Goal: Communication & Community: Answer question/provide support

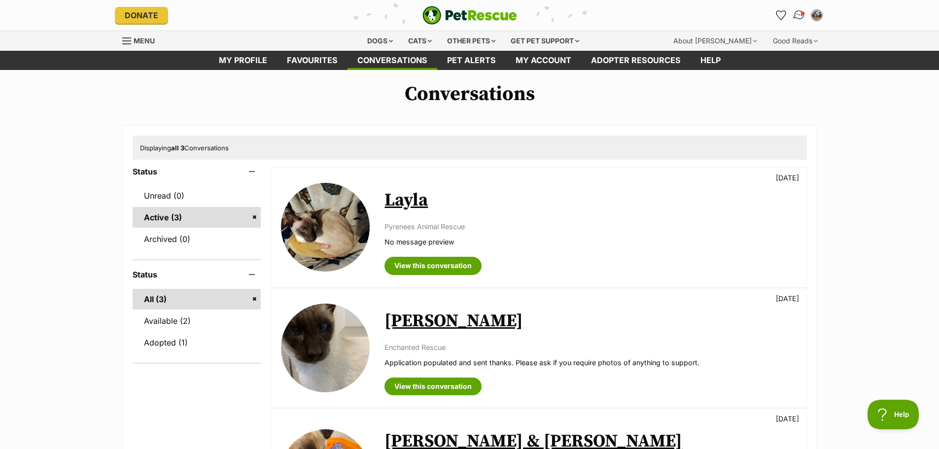
click at [796, 17] on img "Conversations" at bounding box center [798, 15] width 13 height 13
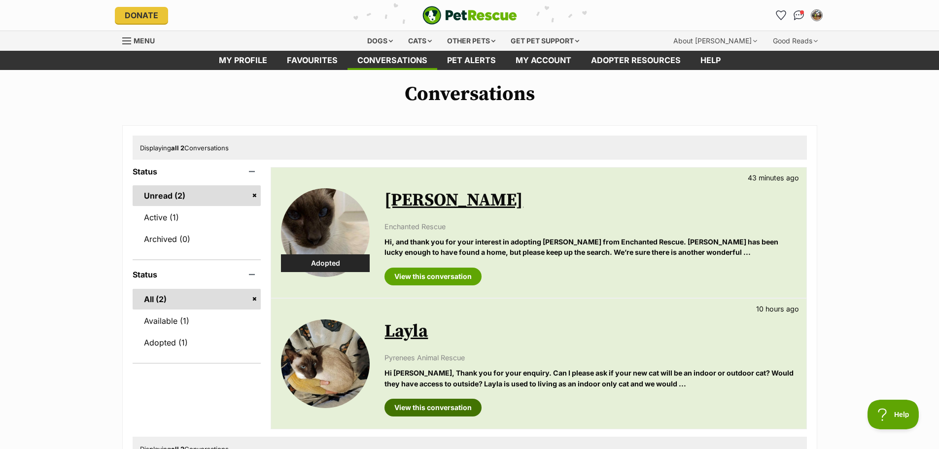
click at [432, 401] on link "View this conversation" at bounding box center [432, 408] width 97 height 18
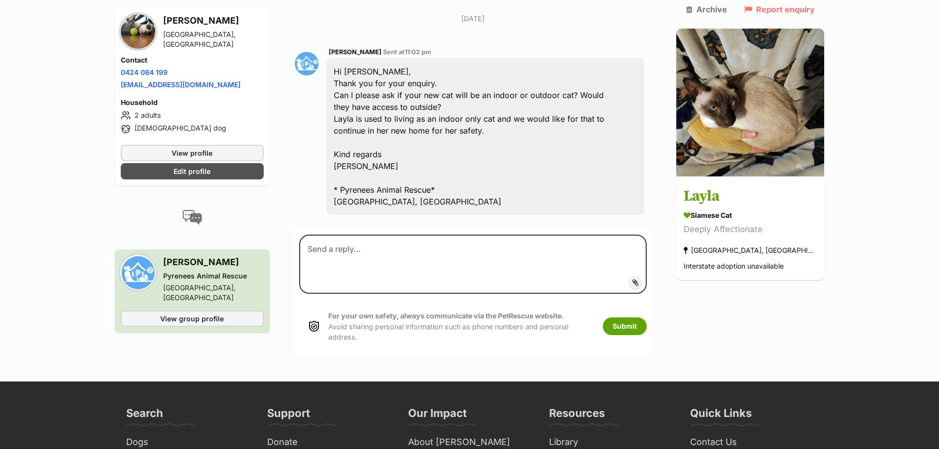
scroll to position [444, 0]
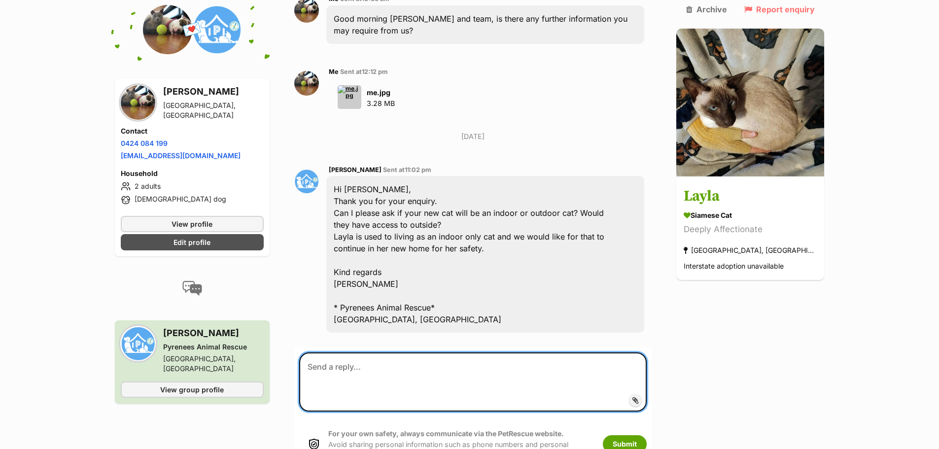
click at [345, 352] on textarea at bounding box center [473, 381] width 348 height 59
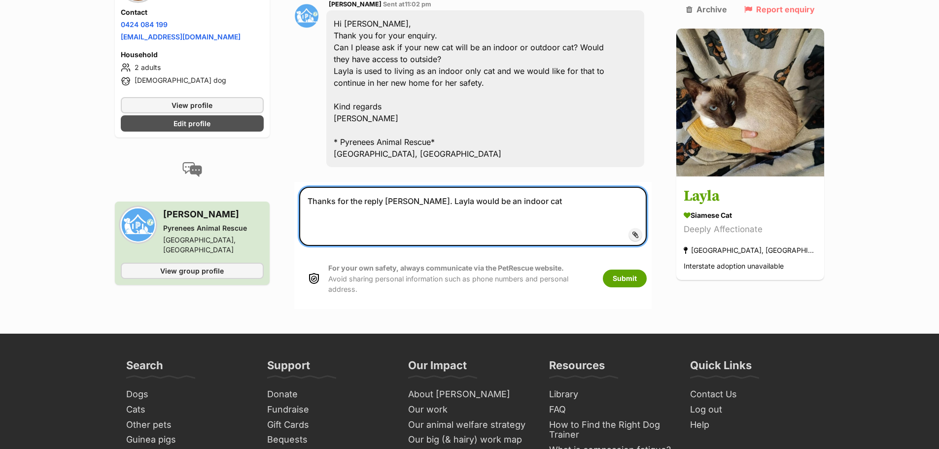
scroll to position [591, 0]
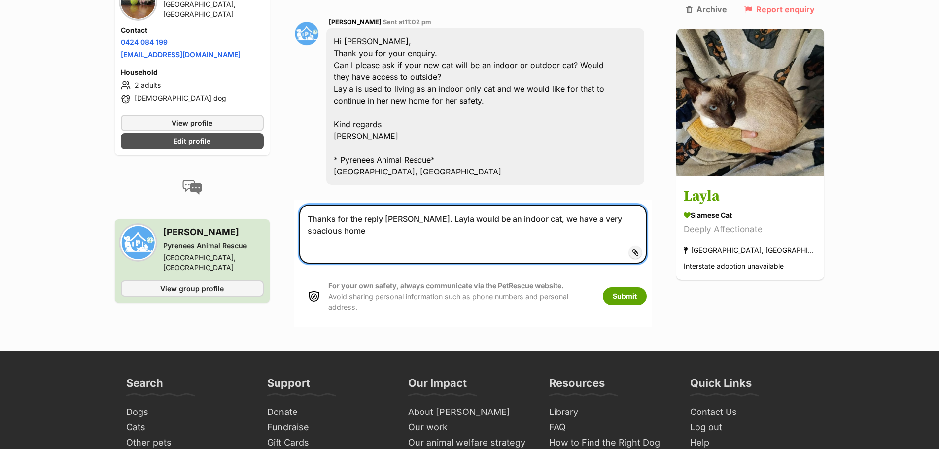
click at [647, 205] on textarea "Thanks for the reply Susan. Layla would be an indoor cat, we have a very spacio…" at bounding box center [473, 234] width 348 height 59
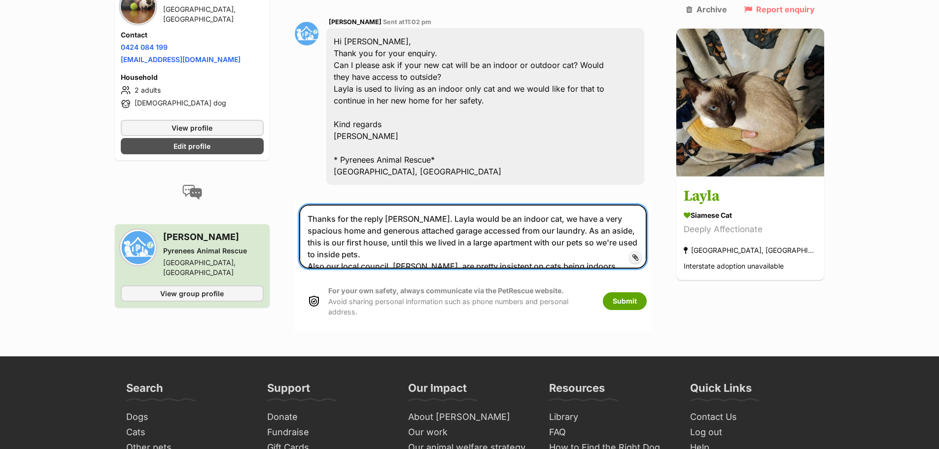
click at [599, 217] on textarea "Thanks for the reply Susan. Layla would be an indoor cat, we have a very spacio…" at bounding box center [473, 237] width 348 height 64
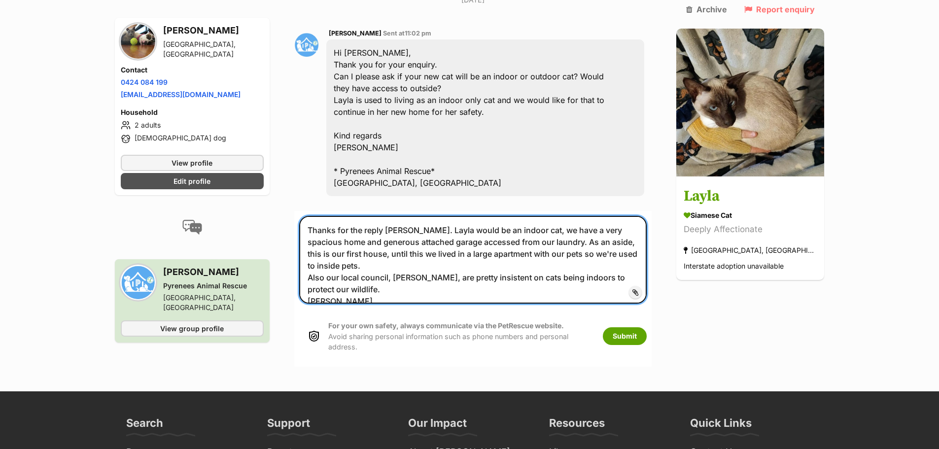
scroll to position [641, 0]
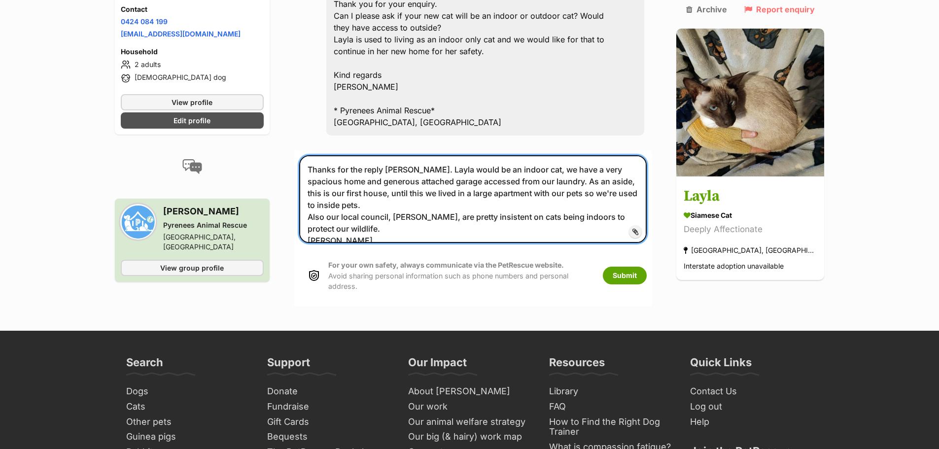
click at [627, 155] on textarea "Thanks for the reply Susan. Layla would be an indoor cat, we have a very spacio…" at bounding box center [473, 199] width 348 height 88
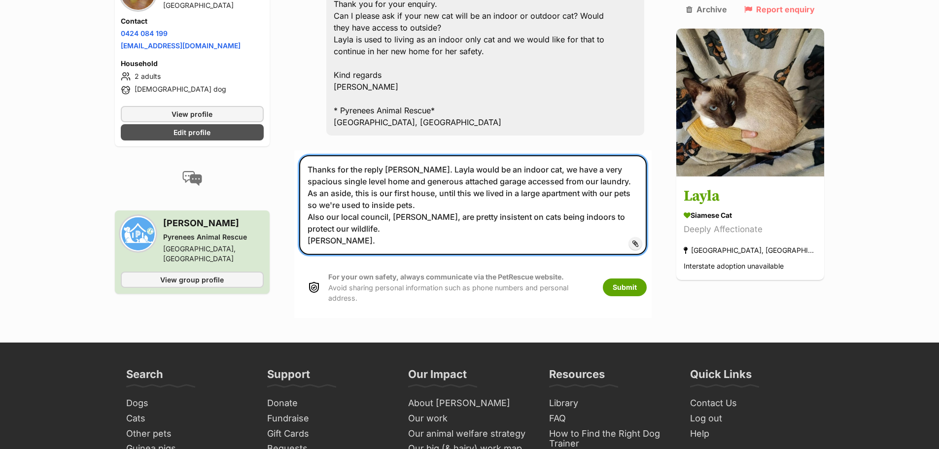
click at [354, 155] on textarea "Thanks for the reply Susan. Layla would be an indoor cat, we have a very spacio…" at bounding box center [473, 205] width 348 height 100
click at [473, 155] on textarea "Thanks for the reply Susan. Layla would be an indoor cat, we have a very spacio…" at bounding box center [473, 205] width 348 height 100
click at [456, 180] on textarea "Thanks for the reply Susan. Layla would be an indoor cat, we have a very spacio…" at bounding box center [473, 205] width 348 height 100
click at [516, 155] on textarea "Thanks for the reply Susan. Layla would be an indoor cat, we have a very spacio…" at bounding box center [473, 205] width 348 height 100
click at [447, 179] on textarea "Thanks for the reply Susan. Layla would be an indoor cat, we have a very spacio…" at bounding box center [473, 205] width 348 height 100
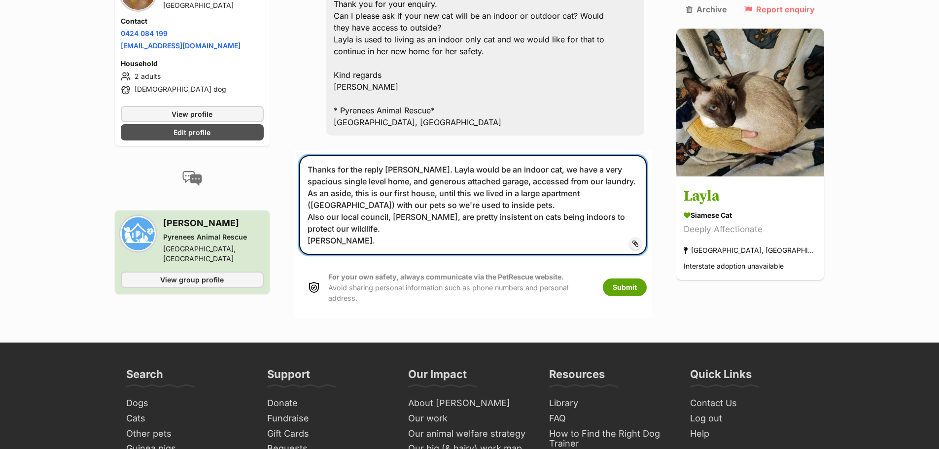
click at [361, 194] on textarea "Thanks for the reply Susan. Layla would be an indoor cat, we have a very spacio…" at bounding box center [473, 205] width 348 height 100
click at [435, 181] on textarea "Thanks for the reply Susan. Layla would be an indoor cat, we have a very spacio…" at bounding box center [473, 205] width 348 height 100
click at [405, 196] on textarea "Thanks for the reply Susan. Layla would be an indoor cat, we have a very spacio…" at bounding box center [473, 205] width 348 height 100
type textarea "Thanks for the reply Susan. Layla would be an indoor cat, we have a very spacio…"
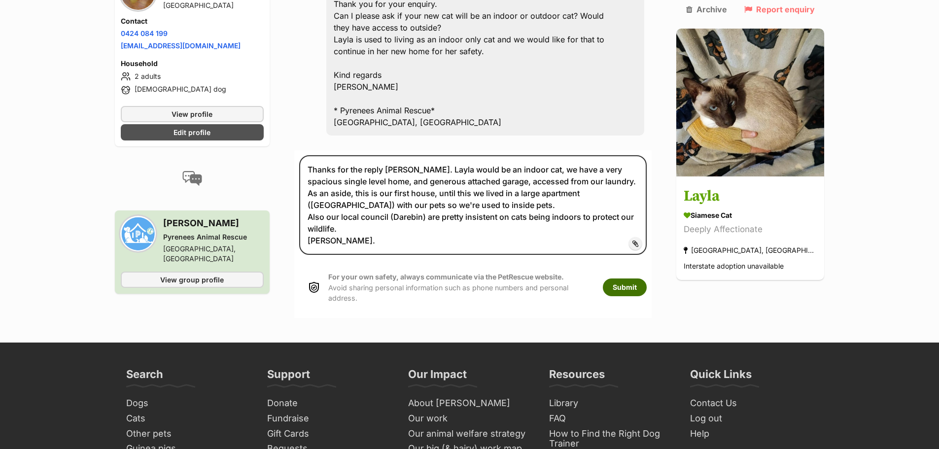
click at [641, 278] on button "Submit" at bounding box center [625, 287] width 44 height 18
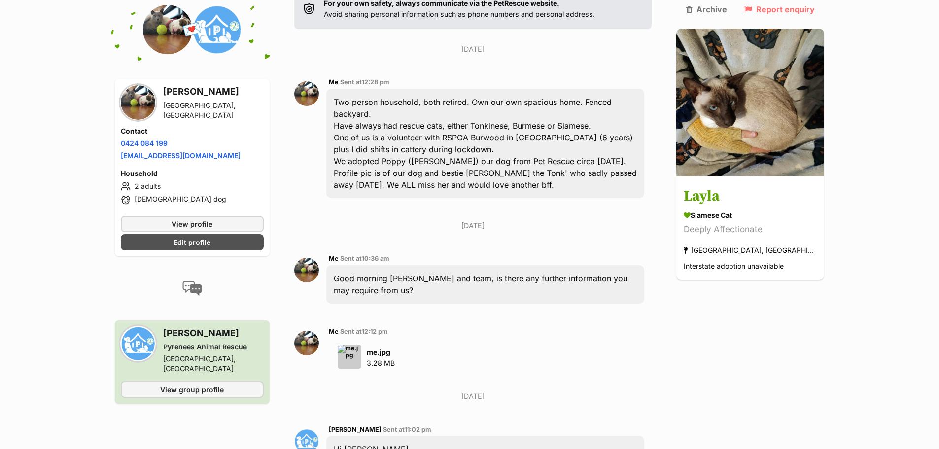
scroll to position [33, 0]
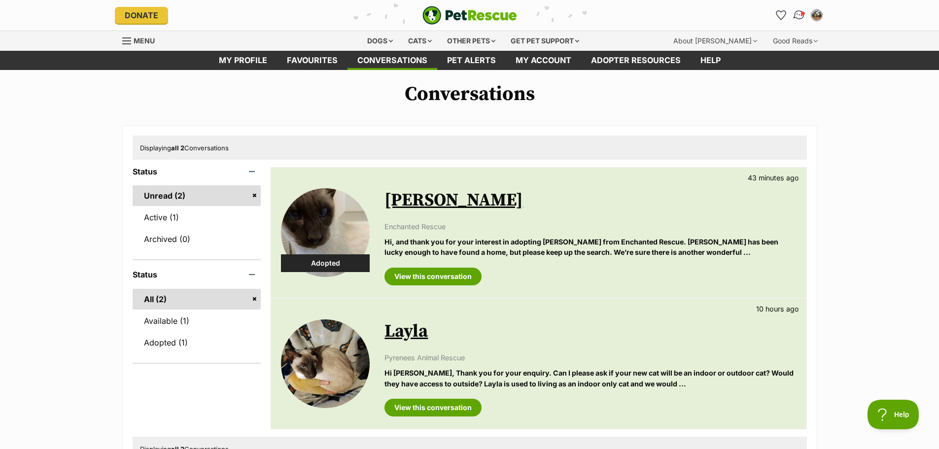
click at [803, 12] on span "Conversations" at bounding box center [802, 13] width 5 height 5
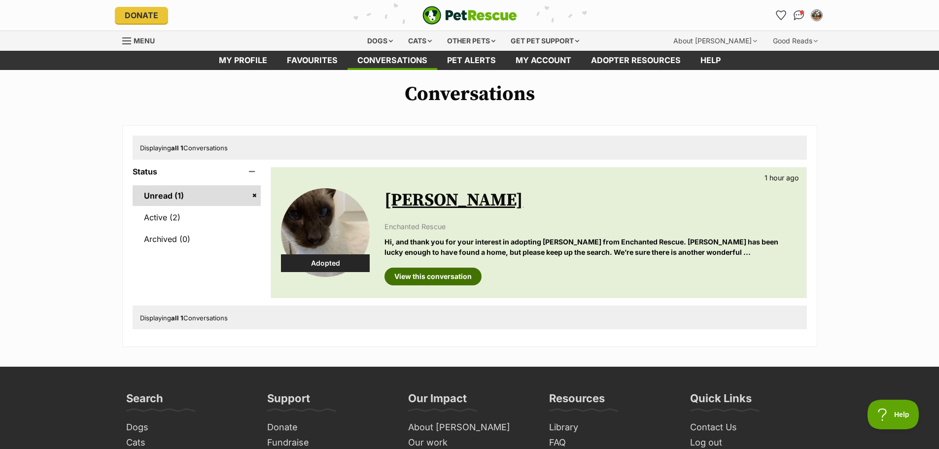
click at [430, 273] on link "View this conversation" at bounding box center [432, 277] width 97 height 18
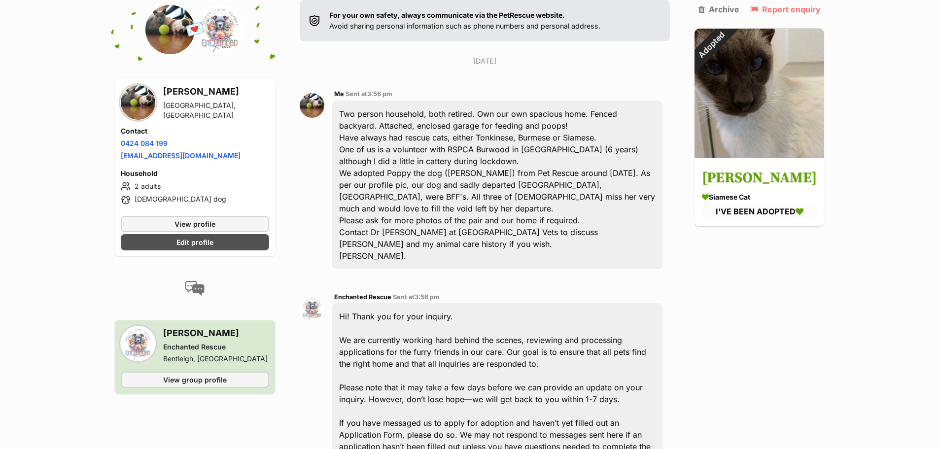
scroll to position [172, 0]
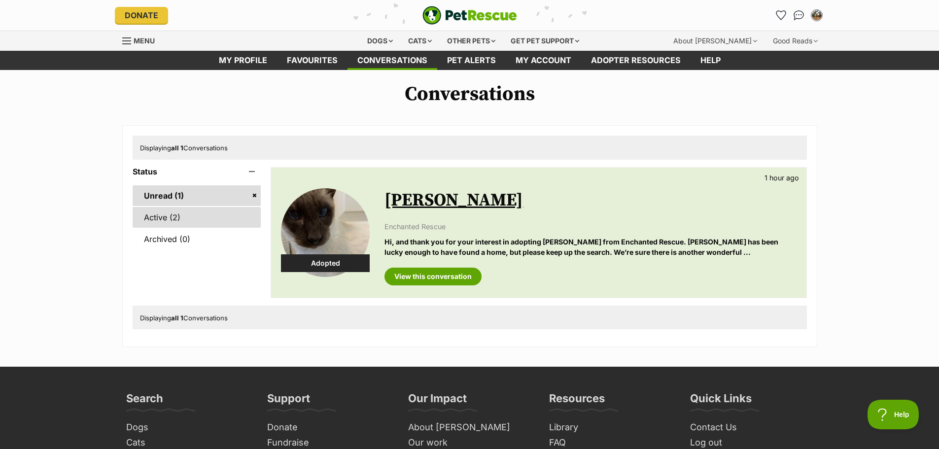
click at [161, 213] on link "Active (2)" at bounding box center [197, 217] width 129 height 21
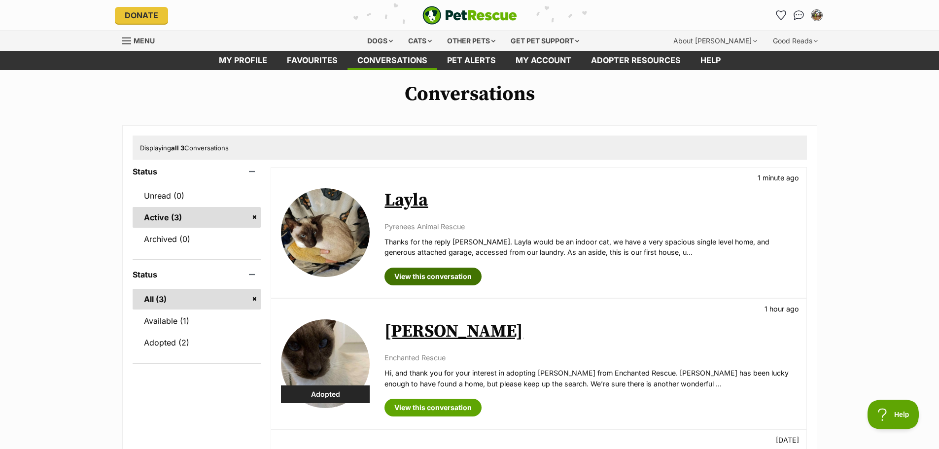
click at [431, 273] on link "View this conversation" at bounding box center [432, 277] width 97 height 18
drag, startPoint x: 106, startPoint y: 126, endPoint x: 88, endPoint y: 93, distance: 38.4
click at [88, 93] on h1 "Conversations" at bounding box center [469, 94] width 939 height 23
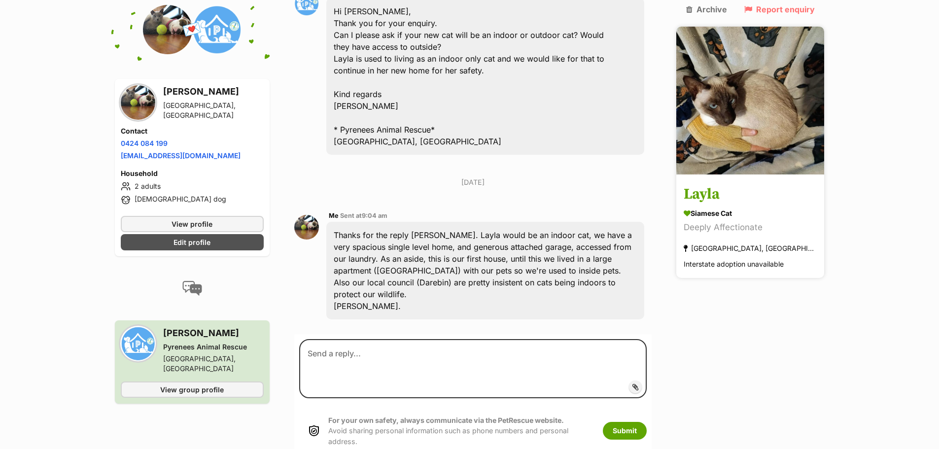
scroll to position [624, 0]
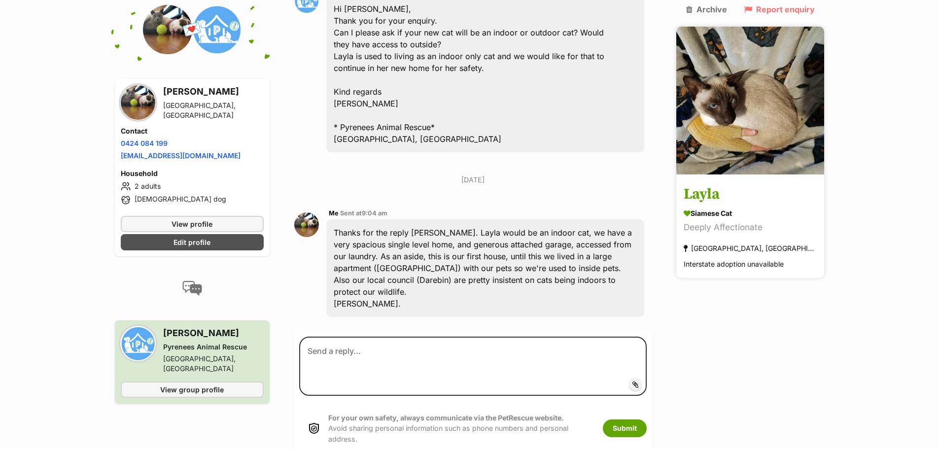
click at [766, 140] on img at bounding box center [750, 101] width 148 height 148
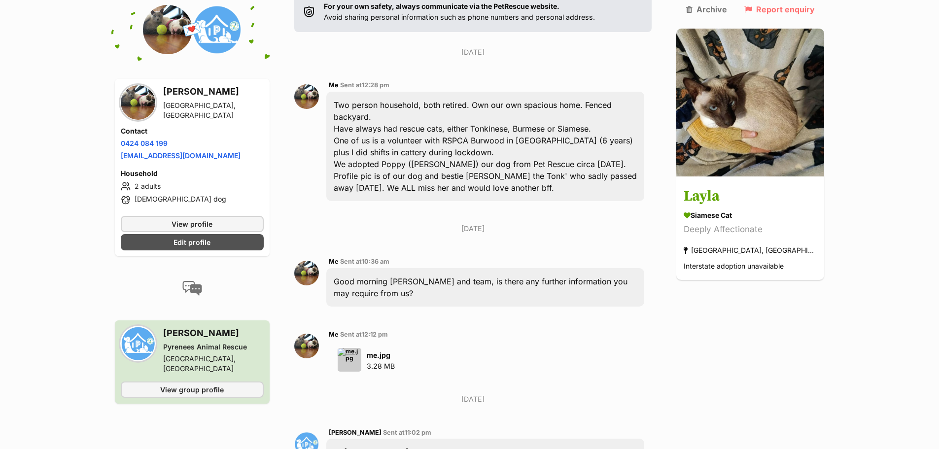
scroll to position [180, 0]
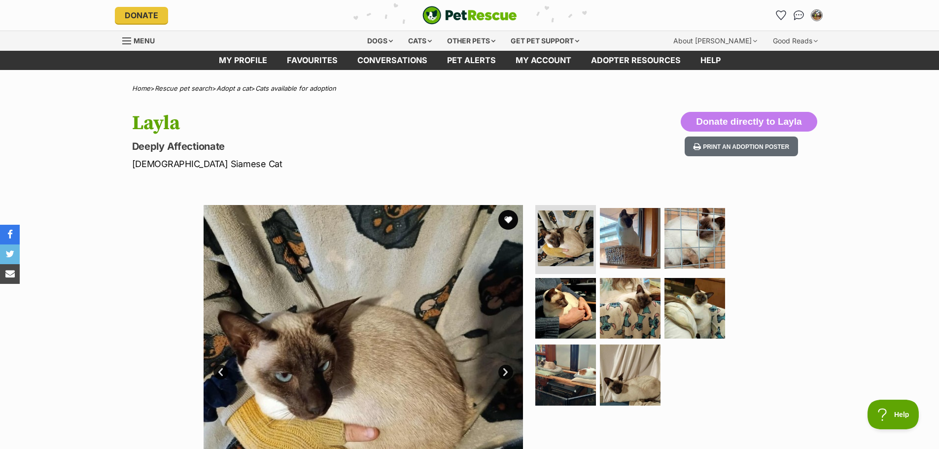
click at [289, 272] on img at bounding box center [363, 364] width 319 height 319
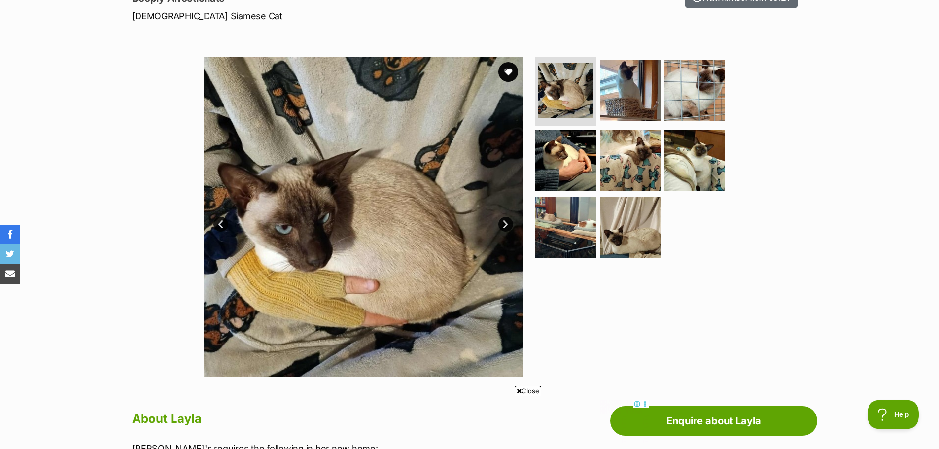
click at [316, 209] on img at bounding box center [363, 216] width 319 height 319
click at [504, 223] on link "Next" at bounding box center [505, 224] width 15 height 15
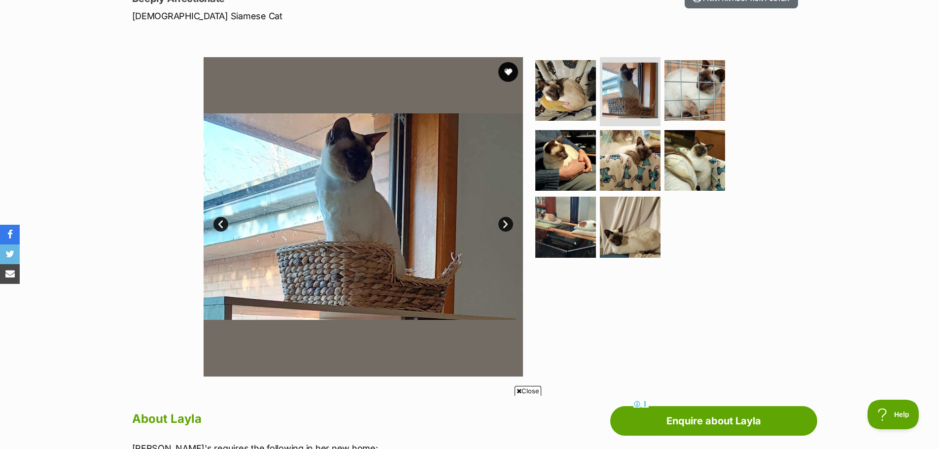
click at [506, 223] on link "Next" at bounding box center [505, 224] width 15 height 15
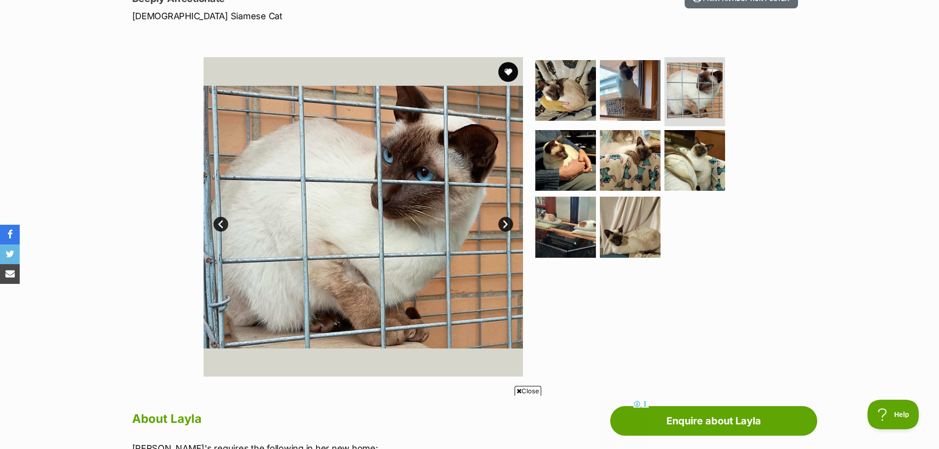
click at [506, 223] on link "Next" at bounding box center [505, 224] width 15 height 15
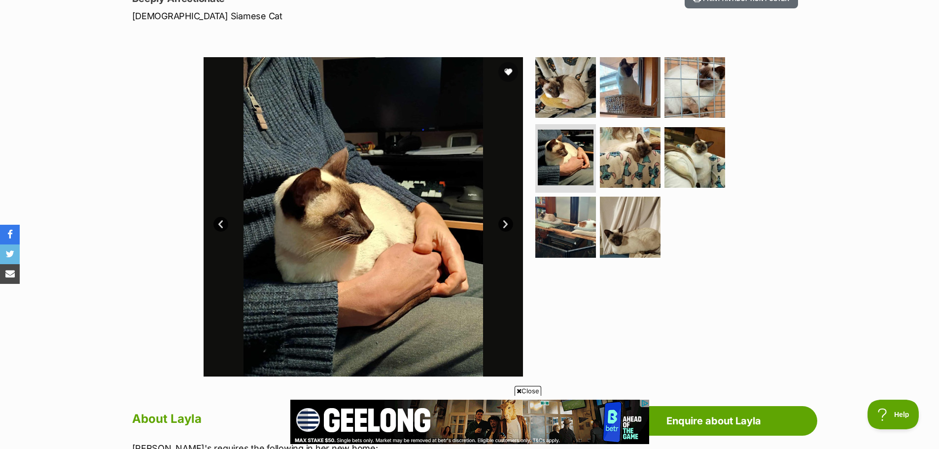
scroll to position [0, 0]
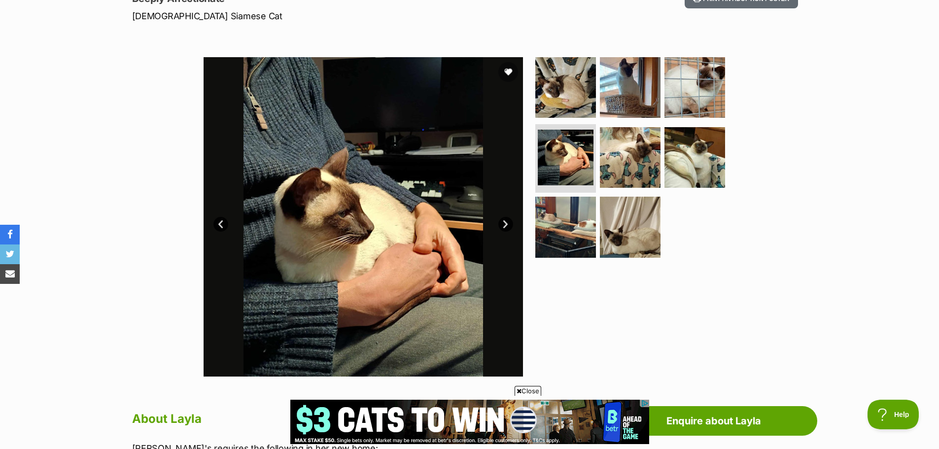
click at [506, 223] on link "Next" at bounding box center [505, 224] width 15 height 15
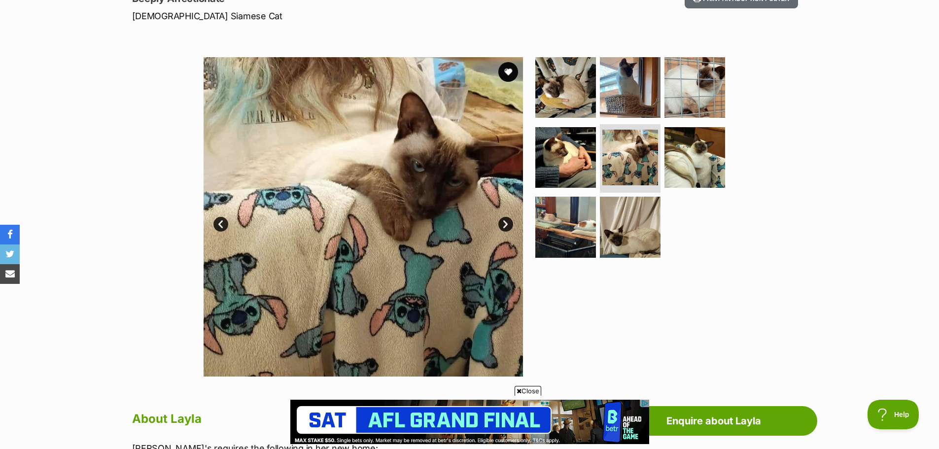
click at [505, 223] on link "Next" at bounding box center [505, 224] width 15 height 15
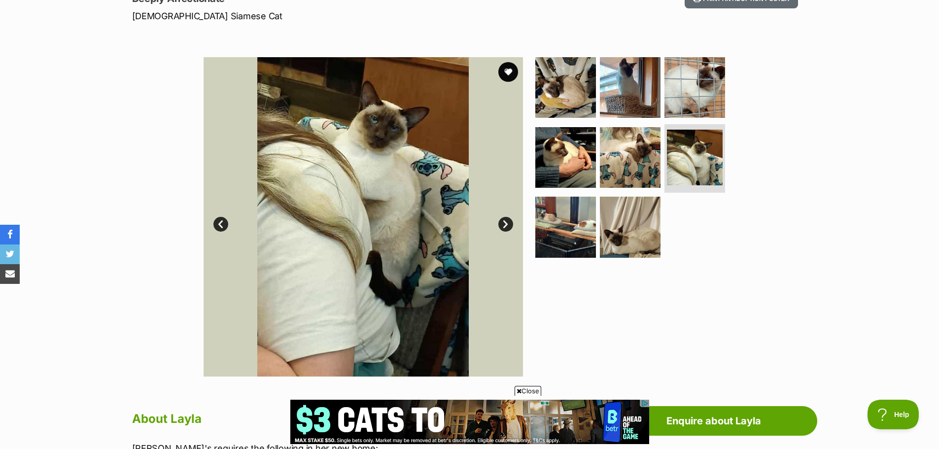
click at [505, 223] on link "Next" at bounding box center [505, 224] width 15 height 15
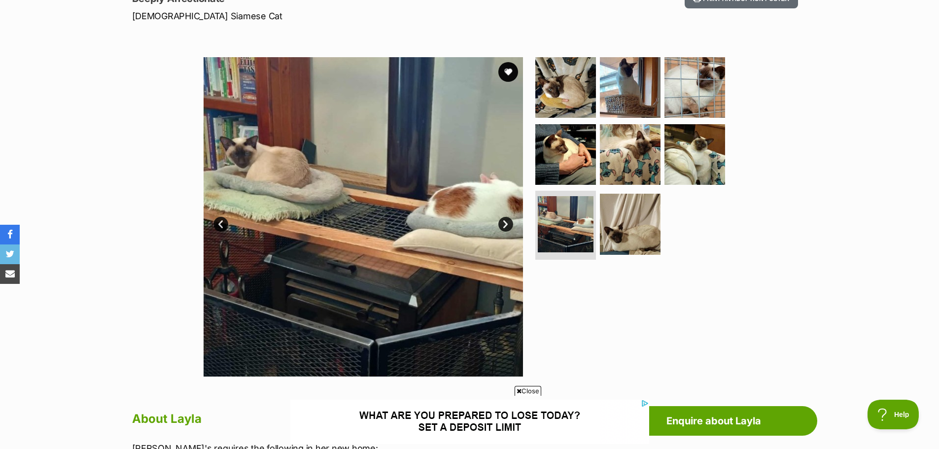
click at [505, 223] on link "Next" at bounding box center [505, 224] width 15 height 15
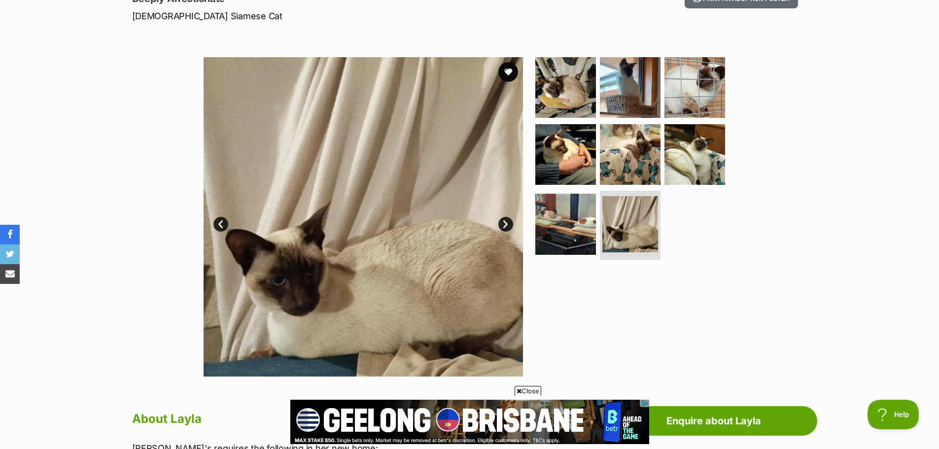
click at [505, 223] on link "Next" at bounding box center [505, 224] width 15 height 15
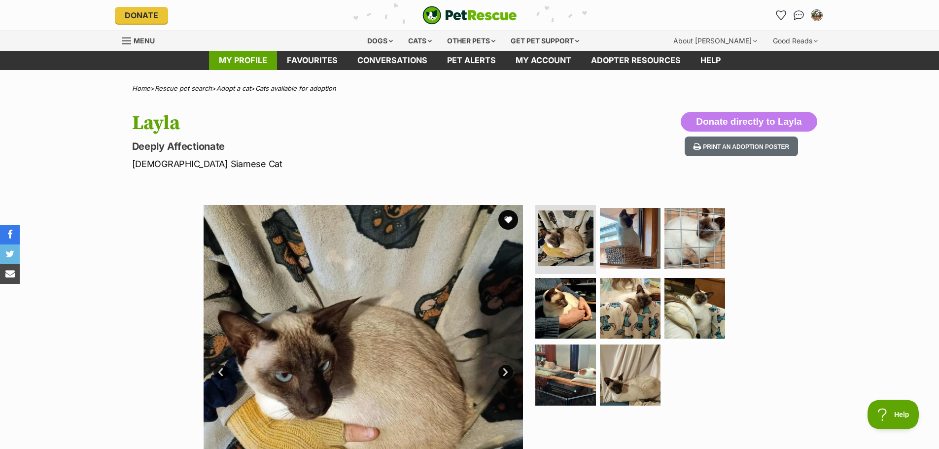
click at [243, 65] on link "My profile" at bounding box center [243, 60] width 68 height 19
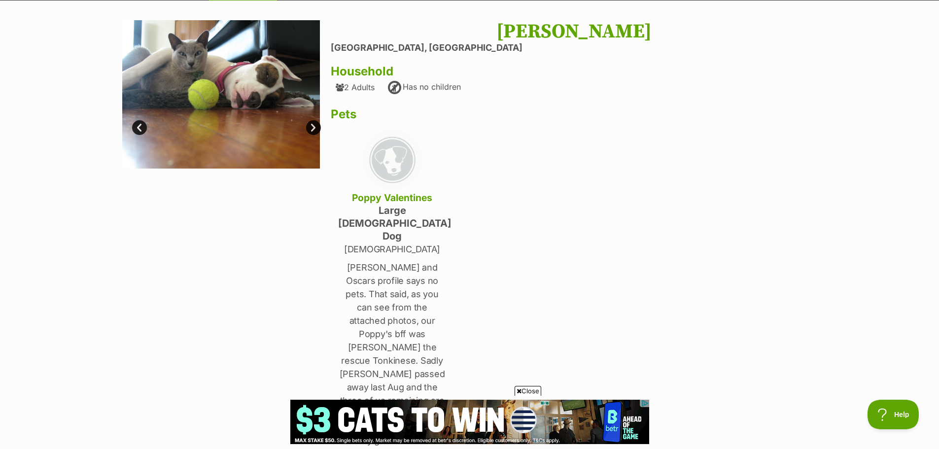
scroll to position [49, 0]
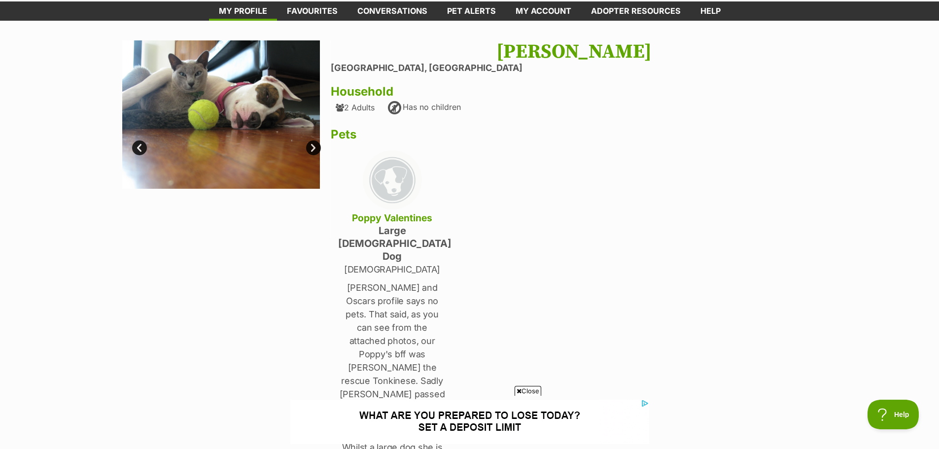
click at [314, 148] on link "Next" at bounding box center [313, 147] width 15 height 15
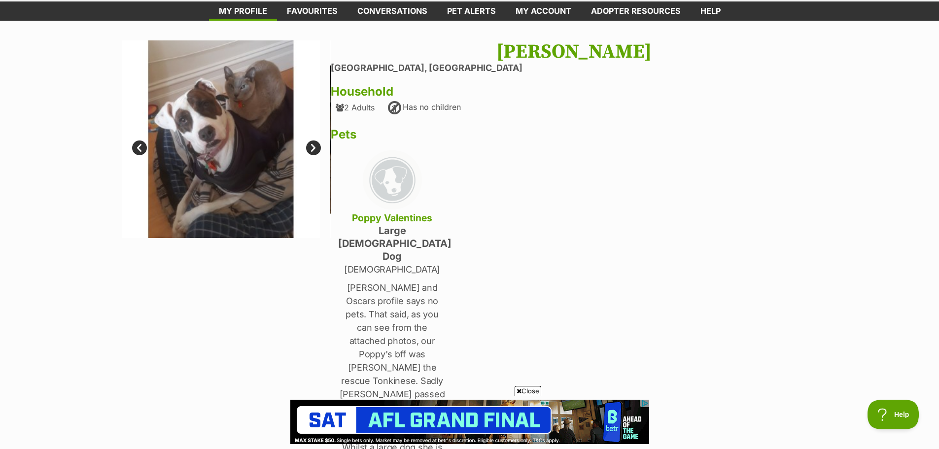
click at [312, 147] on link "Next" at bounding box center [313, 147] width 15 height 15
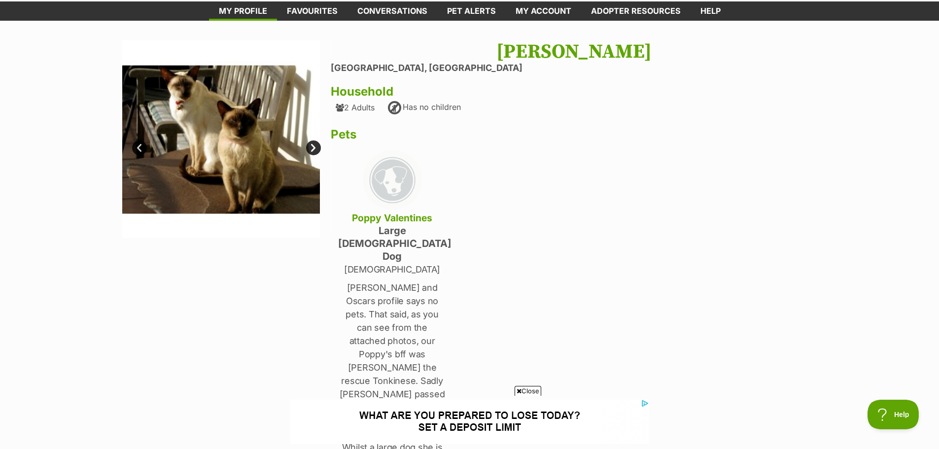
click at [312, 147] on link "Next" at bounding box center [313, 147] width 15 height 15
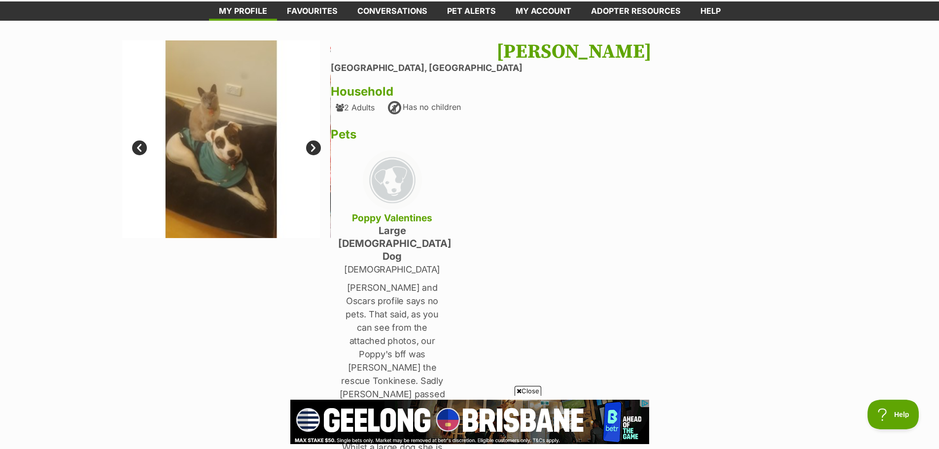
click at [312, 147] on link "Next" at bounding box center [313, 147] width 15 height 15
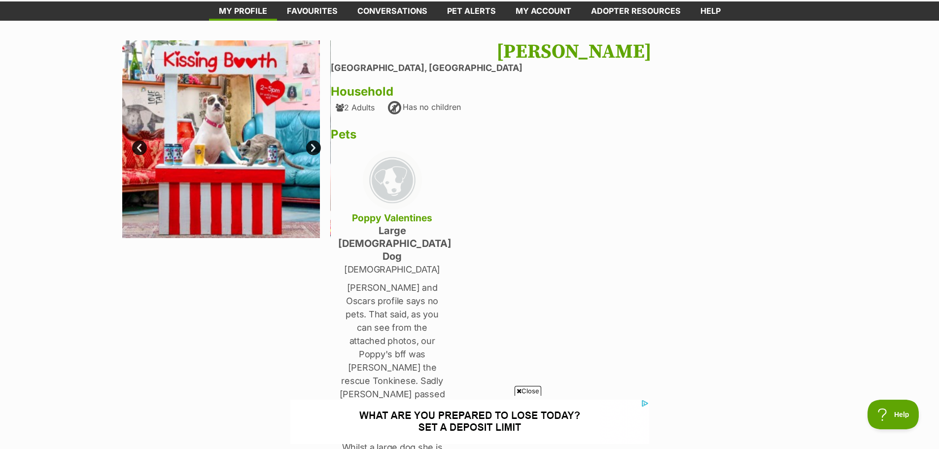
click at [312, 147] on link "Next" at bounding box center [313, 147] width 15 height 15
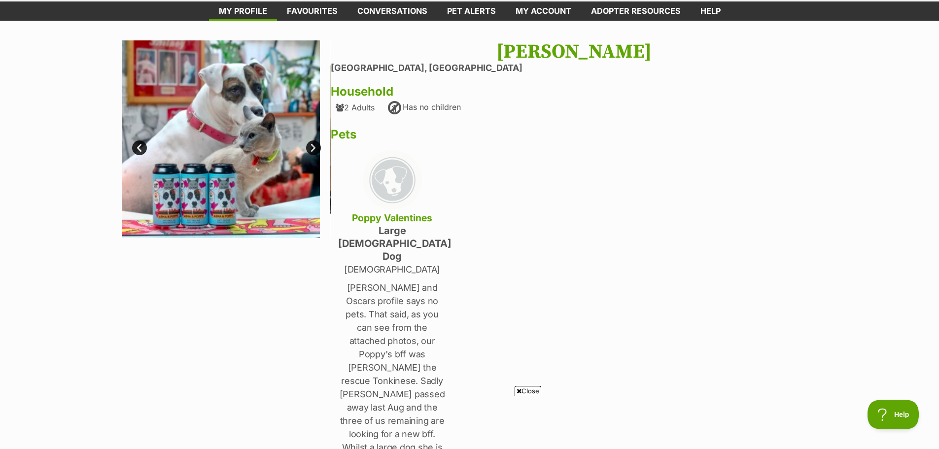
scroll to position [0, 0]
click at [312, 147] on link "Next" at bounding box center [313, 147] width 15 height 15
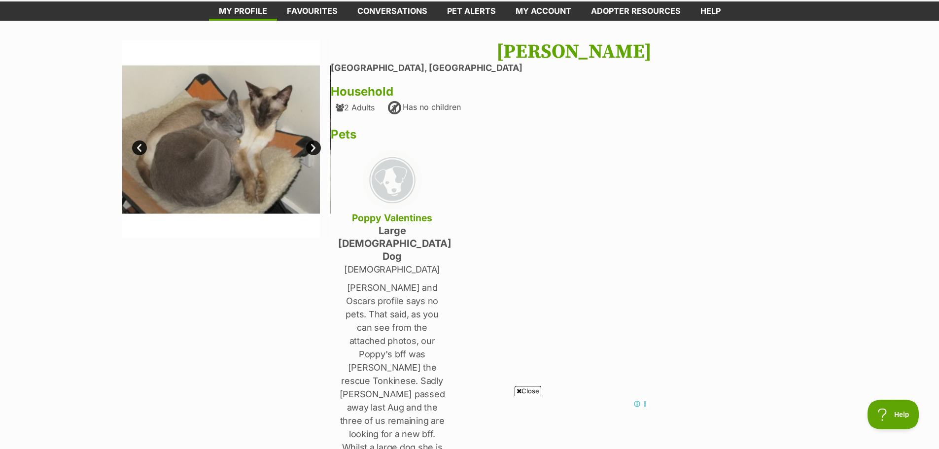
click at [312, 147] on link "Next" at bounding box center [313, 147] width 15 height 15
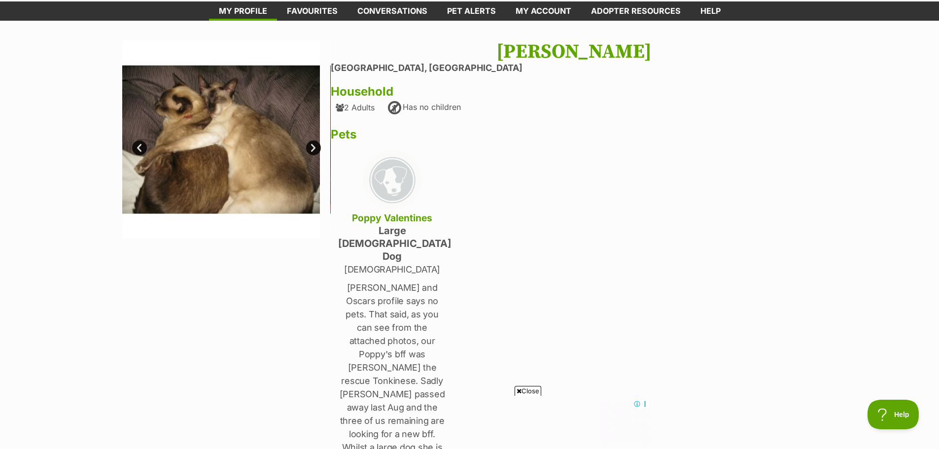
click at [312, 147] on link "Next" at bounding box center [313, 147] width 15 height 15
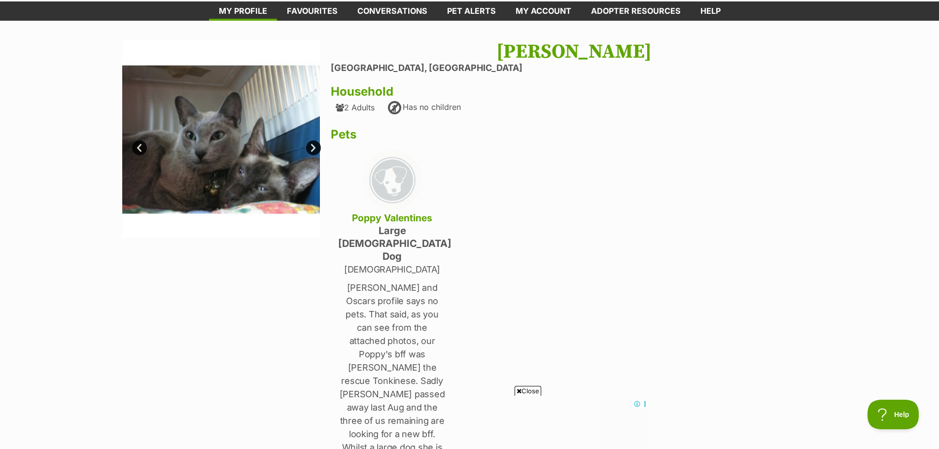
click at [312, 147] on link "Next" at bounding box center [313, 147] width 15 height 15
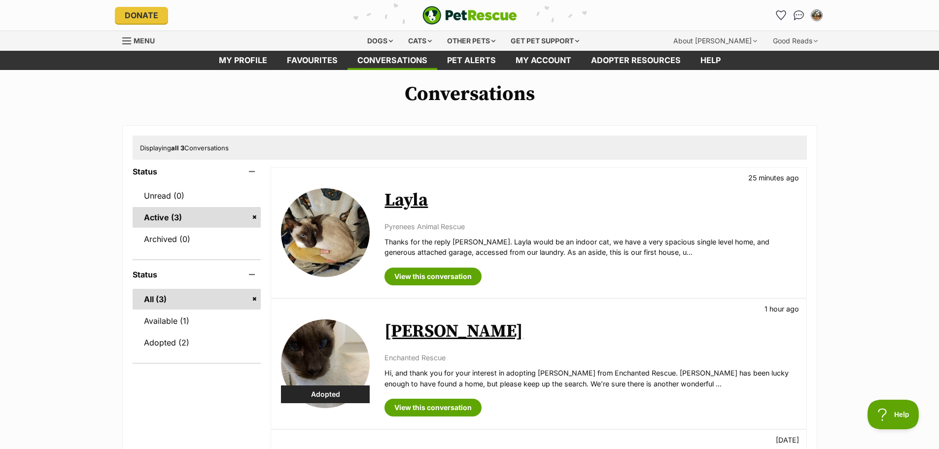
click at [100, 80] on main "Conversations Displaying all 3 Conversations Status Unread (0) Active (3) Archi…" at bounding box center [469, 349] width 939 height 559
click at [412, 204] on link "Layla" at bounding box center [405, 200] width 43 height 22
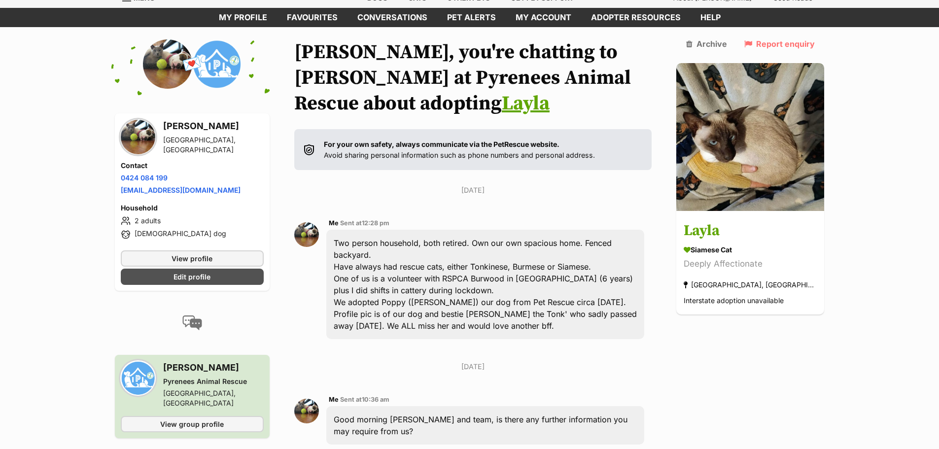
scroll to position [148, 0]
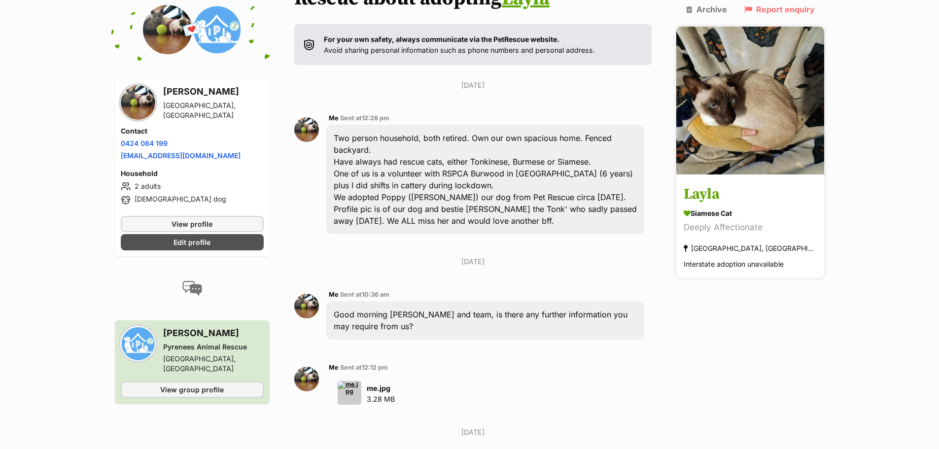
click at [772, 99] on img at bounding box center [750, 101] width 148 height 148
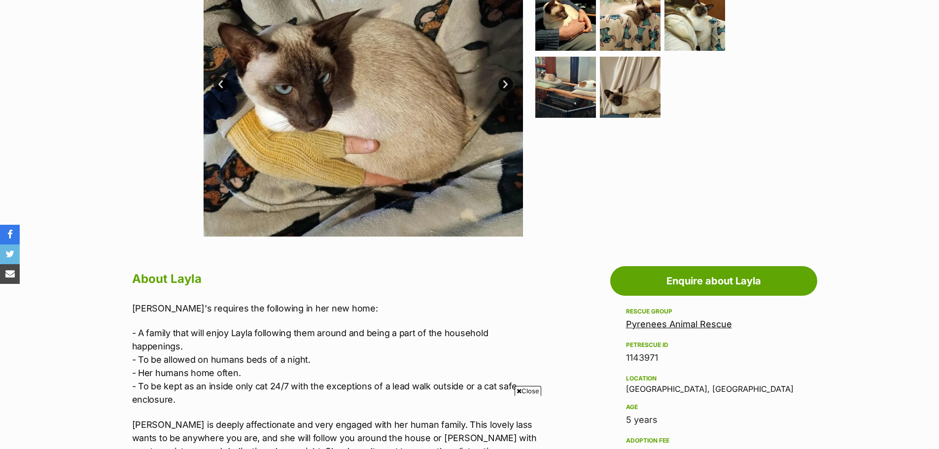
scroll to position [246, 0]
